Goal: Task Accomplishment & Management: Use online tool/utility

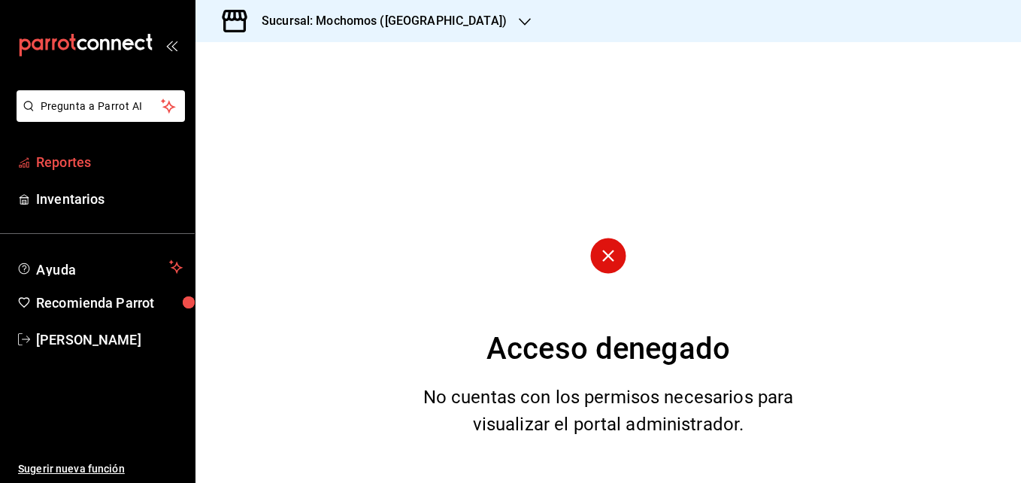
click at [58, 159] on span "Reportes" at bounding box center [109, 162] width 147 height 20
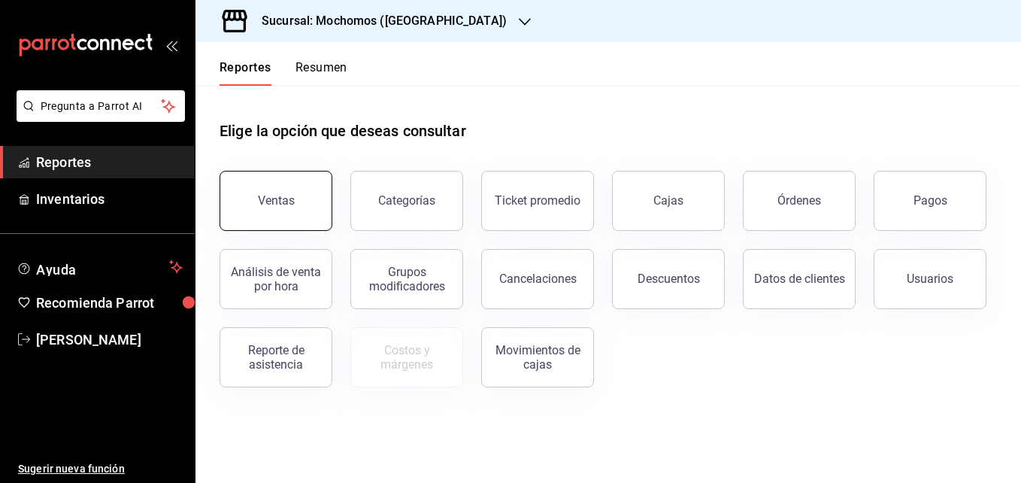
click at [271, 201] on div "Ventas" at bounding box center [276, 200] width 37 height 14
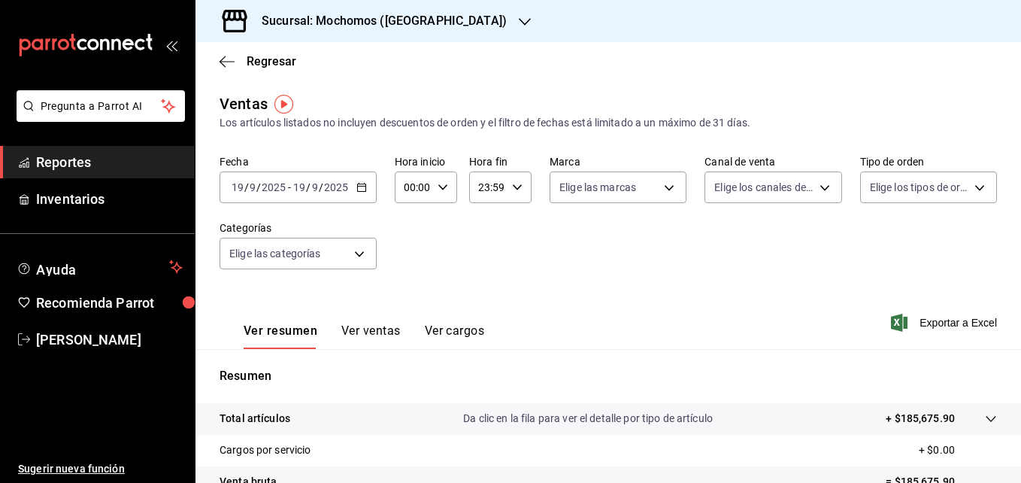
click at [362, 167] on div "Fecha [DATE] [DATE] - [DATE] [DATE]" at bounding box center [298, 179] width 157 height 48
click at [360, 185] on icon "button" at bounding box center [361, 187] width 11 height 11
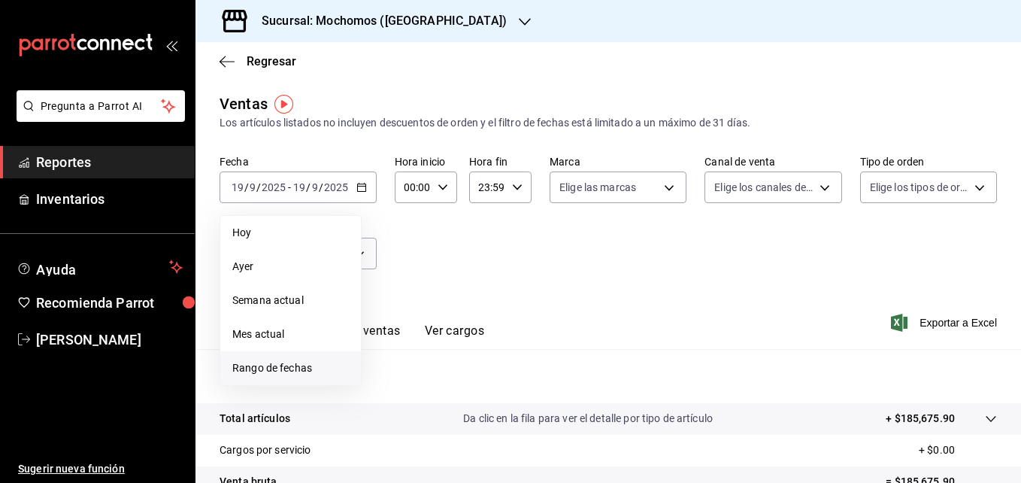
click at [259, 367] on span "Rango de fechas" at bounding box center [290, 368] width 117 height 16
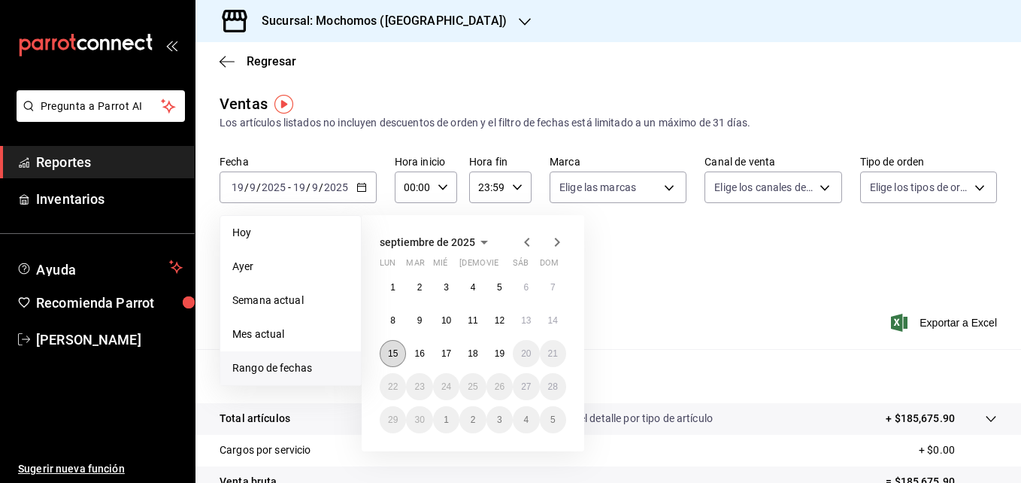
click at [396, 350] on abbr "15" at bounding box center [393, 353] width 10 height 11
click at [509, 353] on button "19" at bounding box center [500, 353] width 26 height 27
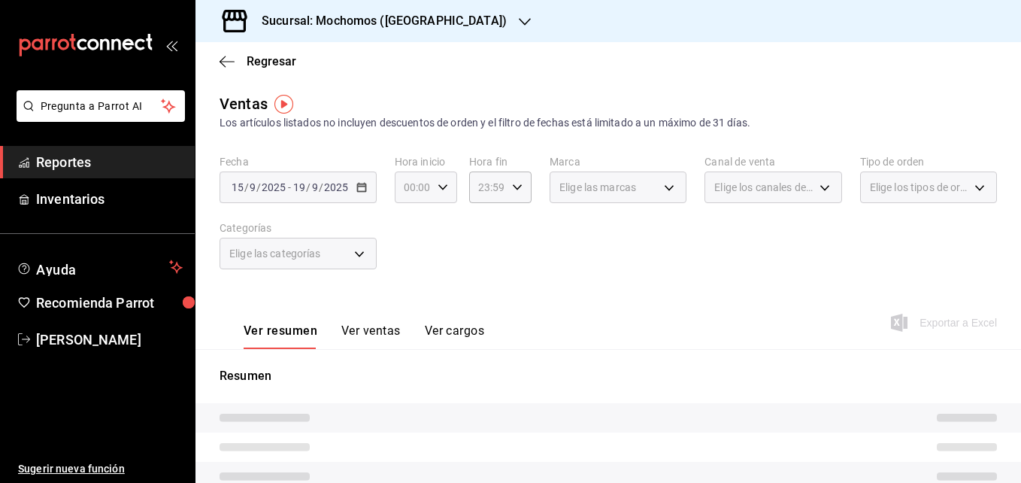
click at [440, 189] on icon "button" at bounding box center [443, 187] width 11 height 11
click at [408, 280] on button "05" at bounding box center [409, 288] width 25 height 30
type input "05:00"
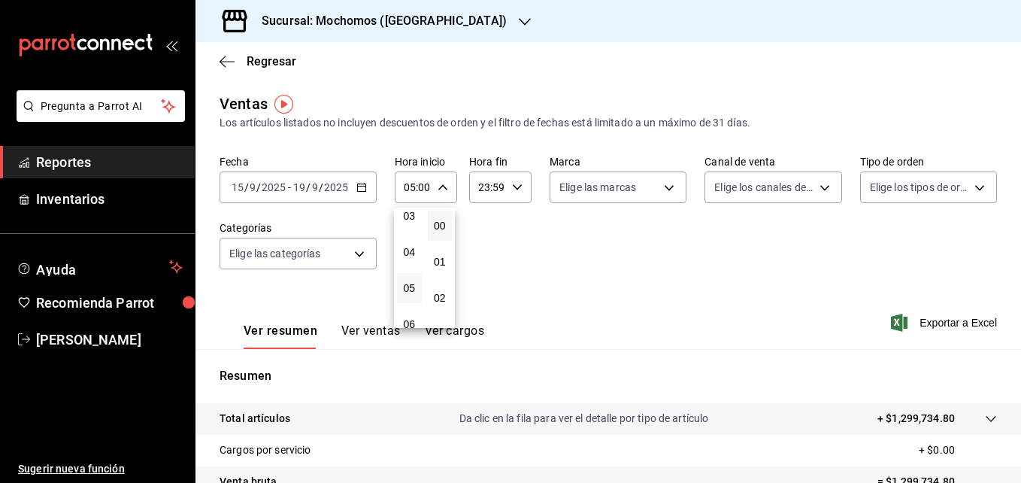
click at [516, 186] on div at bounding box center [510, 241] width 1021 height 483
click at [516, 186] on \(Stroke\) "button" at bounding box center [517, 186] width 9 height 5
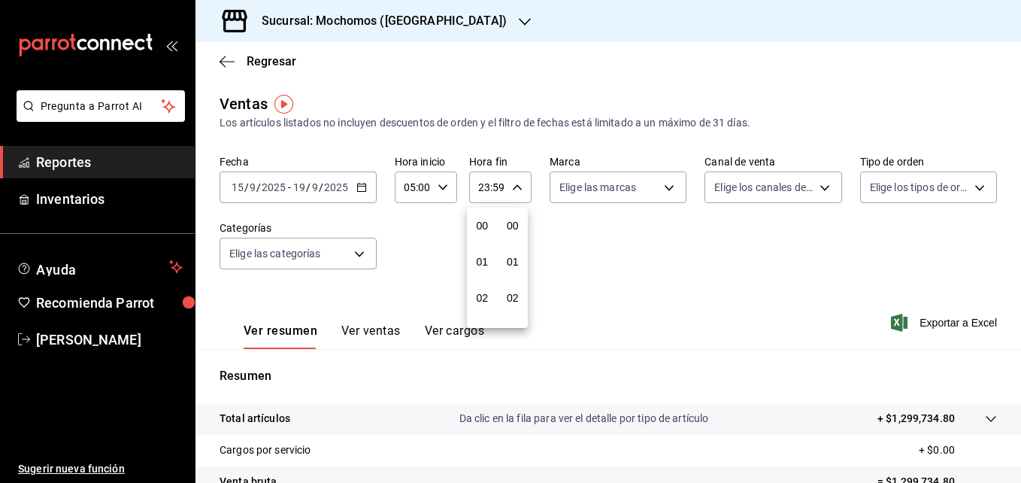
scroll to position [2045, 0]
click at [718, 356] on div at bounding box center [510, 241] width 1021 height 483
click at [926, 324] on span "Exportar a Excel" at bounding box center [945, 323] width 103 height 18
